Goal: Navigation & Orientation: Find specific page/section

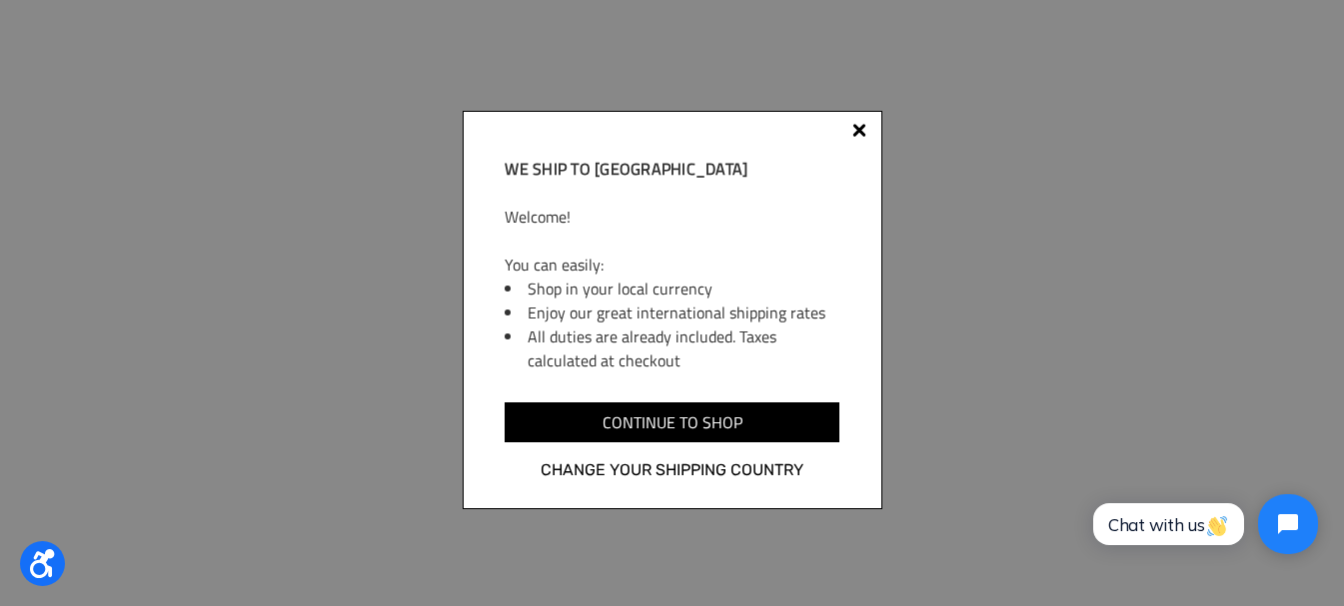
click at [854, 129] on div at bounding box center [859, 134] width 16 height 16
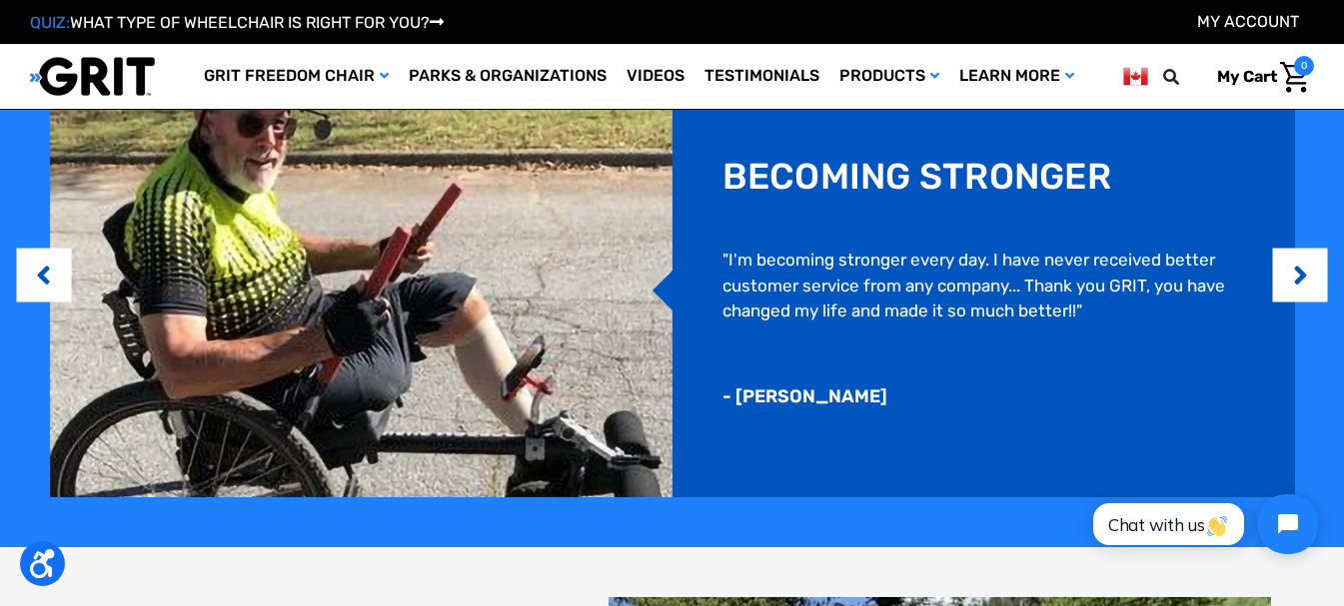
scroll to position [1399, 0]
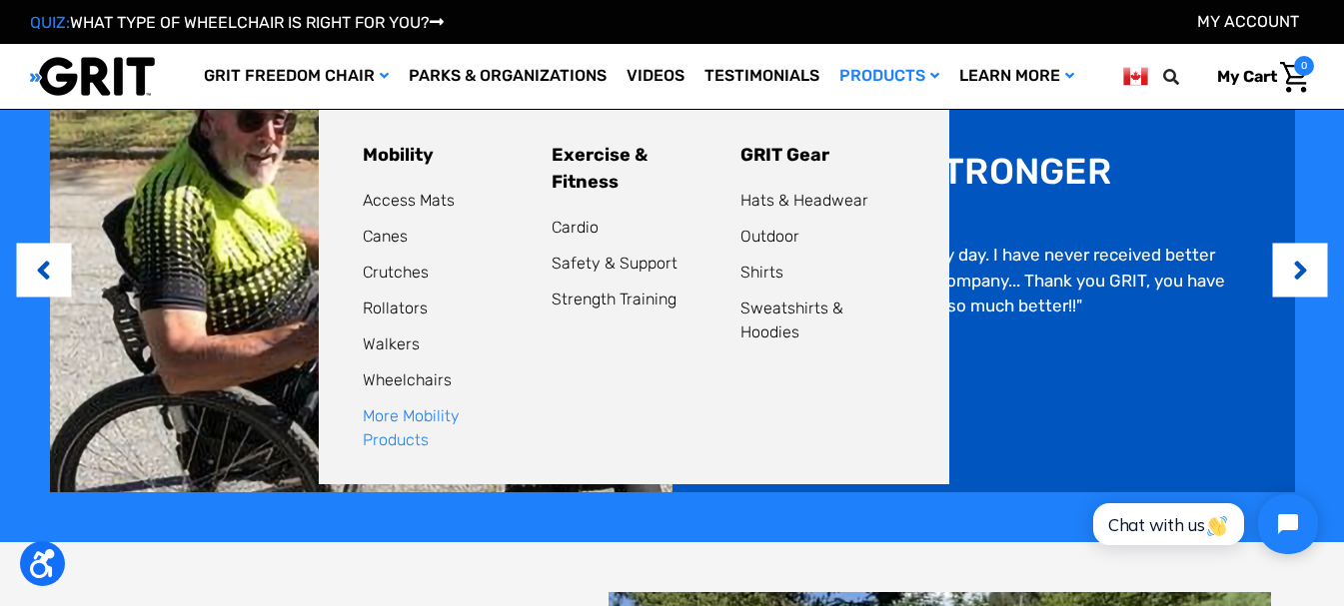
click at [427, 419] on link "More Mobility Products" at bounding box center [411, 428] width 97 height 43
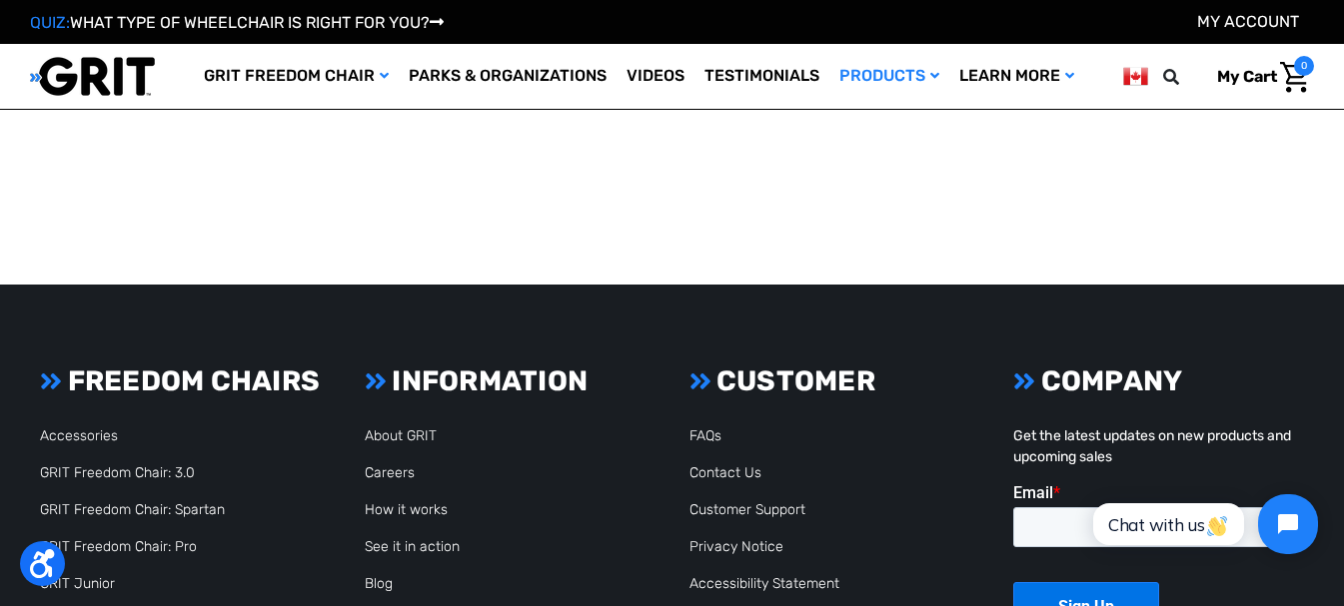
scroll to position [2597, 0]
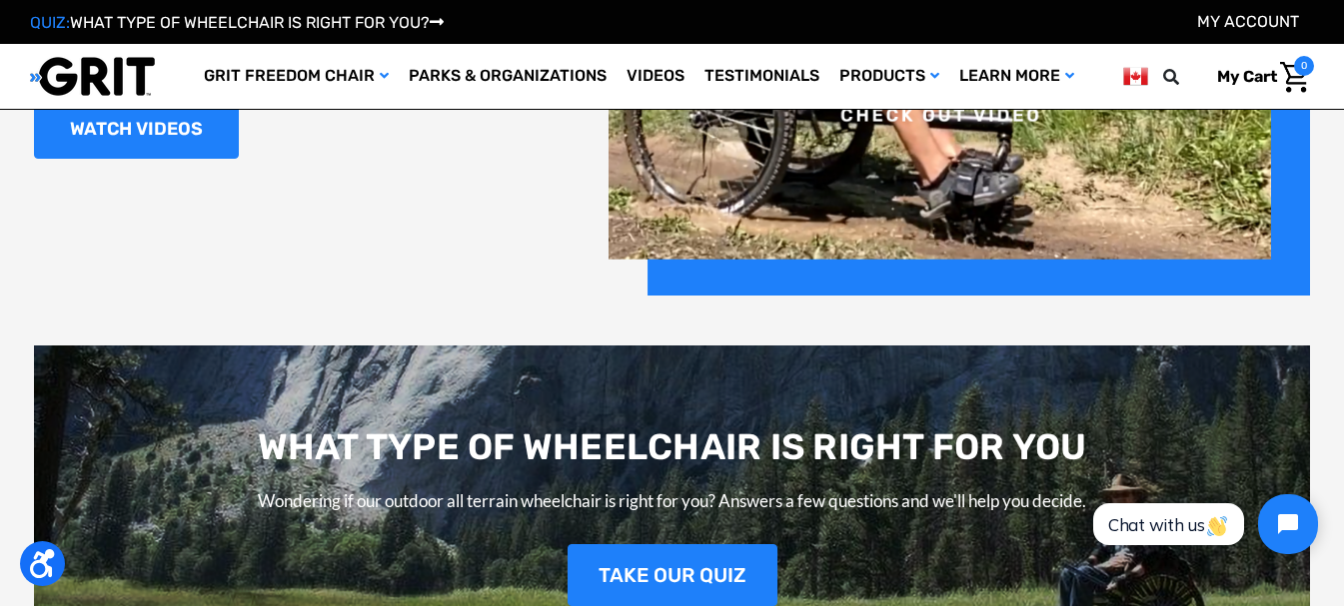
scroll to position [2208, 0]
